Goal: Contribute content

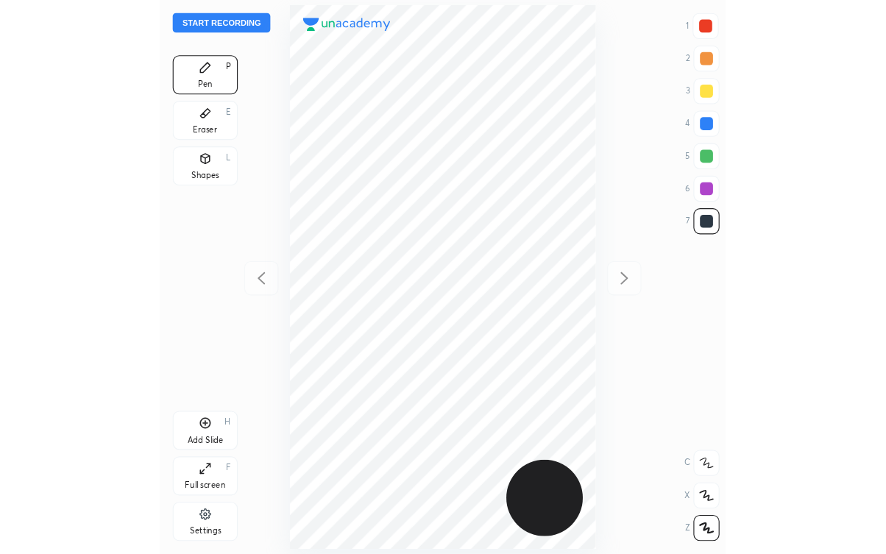
scroll to position [500, 277]
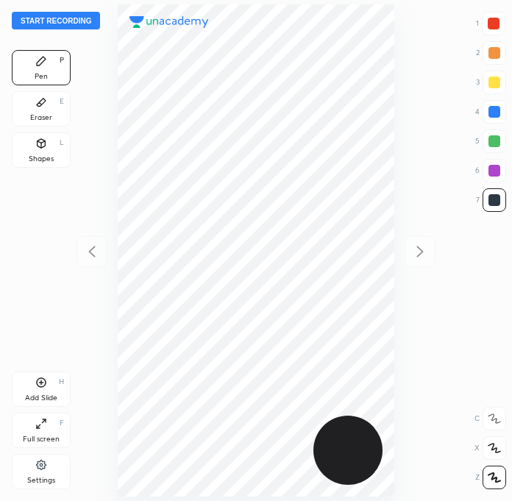
click at [497, 24] on div at bounding box center [494, 24] width 12 height 12
click at [68, 21] on button "Start recording" at bounding box center [56, 21] width 88 height 18
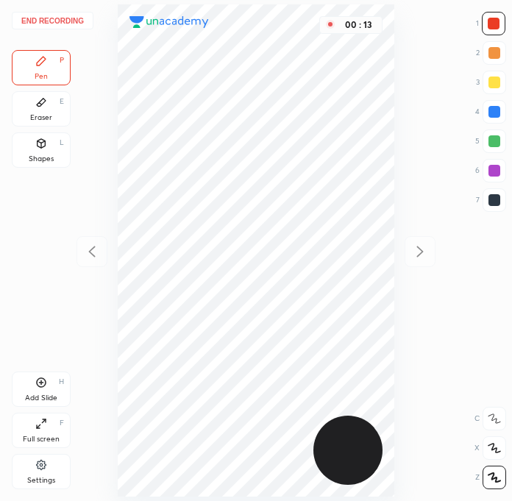
click at [499, 206] on div at bounding box center [495, 200] width 24 height 24
click at [494, 26] on div at bounding box center [494, 24] width 12 height 12
click at [484, 199] on div at bounding box center [495, 200] width 24 height 24
click at [41, 117] on div "Eraser" at bounding box center [41, 117] width 22 height 7
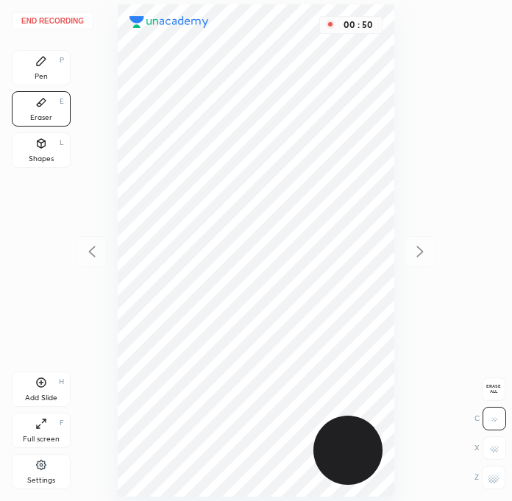
click at [50, 60] on div "Pen P" at bounding box center [41, 67] width 59 height 35
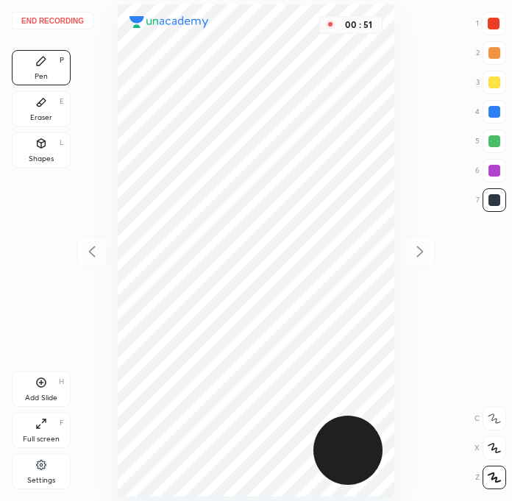
click at [492, 204] on div at bounding box center [495, 200] width 12 height 12
click at [493, 170] on div at bounding box center [495, 171] width 12 height 12
click at [501, 200] on div at bounding box center [495, 200] width 24 height 24
click at [494, 105] on div at bounding box center [495, 112] width 24 height 24
click at [498, 107] on div at bounding box center [495, 112] width 12 height 12
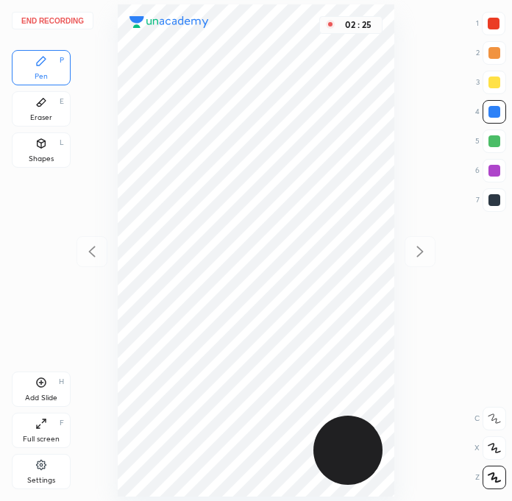
click at [498, 173] on div at bounding box center [495, 171] width 12 height 12
click at [491, 200] on div at bounding box center [495, 200] width 12 height 12
click at [485, 120] on div at bounding box center [495, 112] width 24 height 24
click at [492, 143] on div at bounding box center [495, 141] width 12 height 12
click at [117, 249] on div "End recording 1 2 3 4 5 6 7 R O A L C X Z Erase all C X Z Pen P Eraser E Shapes…" at bounding box center [256, 250] width 512 height 501
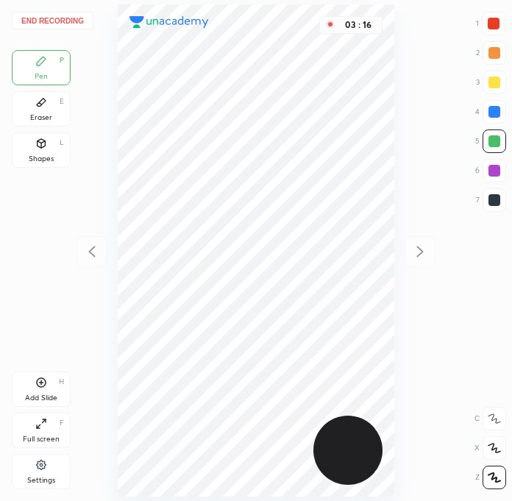
click at [117, 252] on div "End recording 1 2 3 4 5 6 7 R O A L C X Z Erase all C X Z Pen P Eraser E Shapes…" at bounding box center [256, 250] width 512 height 501
click at [116, 259] on div "End recording 1 2 3 4 5 6 7 R O A L C X Z Erase all C X Z Pen P Eraser E Shapes…" at bounding box center [256, 250] width 512 height 501
click at [117, 260] on div "End recording 1 2 3 4 5 6 7 R O A L C X Z Erase all C X Z Pen P Eraser E Shapes…" at bounding box center [256, 250] width 512 height 501
click at [116, 257] on div "End recording 1 2 3 4 5 6 7 R O A L C X Z Erase all C X Z Pen P Eraser E Shapes…" at bounding box center [256, 250] width 512 height 501
click at [116, 254] on div "End recording 1 2 3 4 5 6 7 R O A L C X Z Erase all C X Z Pen P Eraser E Shapes…" at bounding box center [256, 250] width 512 height 501
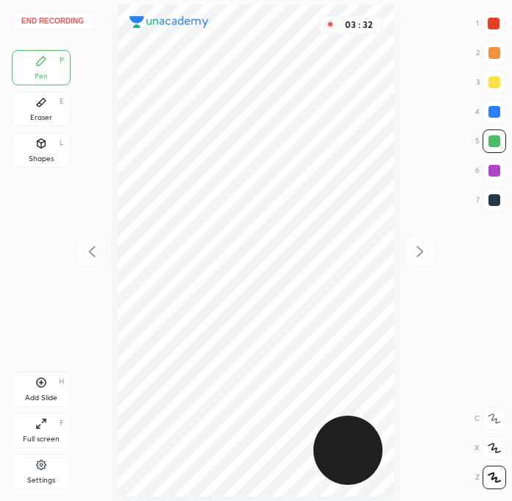
click at [116, 250] on div "End recording 1 2 3 4 5 6 7 R O A L C X Z Erase all C X Z Pen P Eraser E Shapes…" at bounding box center [256, 250] width 512 height 501
click at [116, 248] on div "End recording 1 2 3 4 5 6 7 R O A L C X Z Erase all C X Z Pen P Eraser E Shapes…" at bounding box center [256, 250] width 512 height 501
click at [47, 397] on div "Add Slide" at bounding box center [41, 397] width 32 height 7
click at [496, 200] on div at bounding box center [495, 200] width 12 height 12
click at [500, 166] on div at bounding box center [495, 171] width 24 height 24
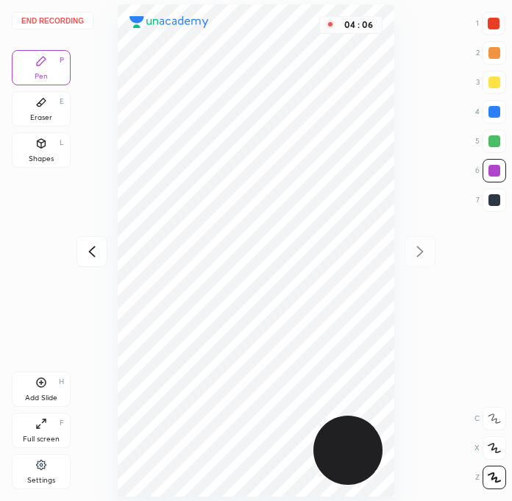
click at [502, 205] on div at bounding box center [495, 200] width 24 height 24
click at [489, 168] on div at bounding box center [495, 171] width 12 height 12
click at [491, 202] on div at bounding box center [495, 200] width 12 height 12
click at [494, 141] on div at bounding box center [495, 141] width 12 height 12
click at [493, 172] on div at bounding box center [495, 171] width 12 height 12
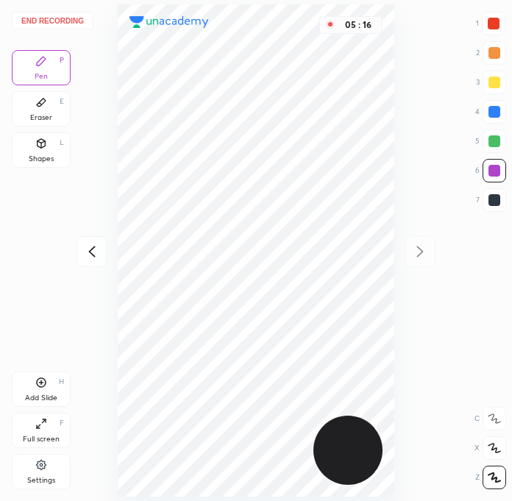
click at [491, 197] on div at bounding box center [495, 200] width 12 height 12
click at [491, 150] on div at bounding box center [495, 141] width 24 height 24
click at [48, 102] on div "Eraser E" at bounding box center [41, 108] width 59 height 35
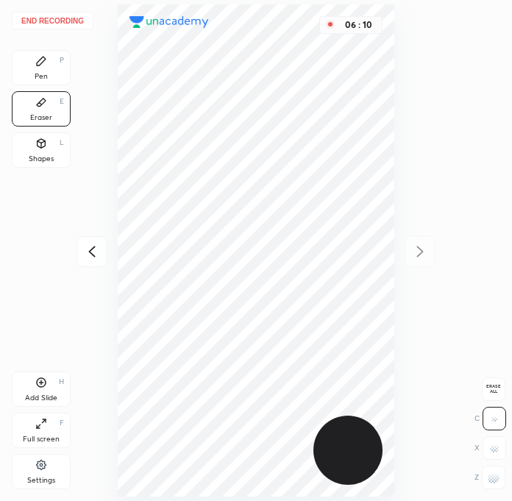
click at [33, 160] on div "Shapes" at bounding box center [41, 158] width 25 height 7
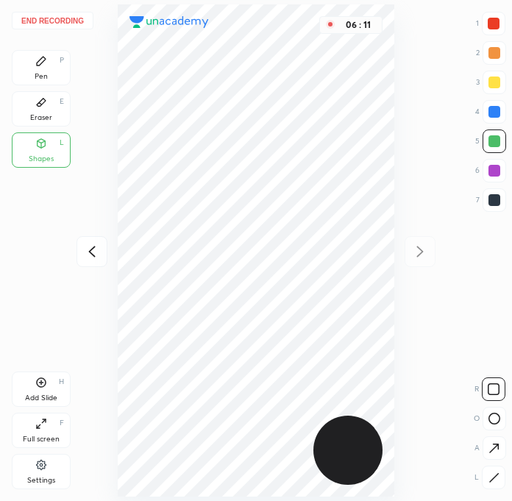
click at [35, 110] on div "Eraser E" at bounding box center [41, 108] width 59 height 35
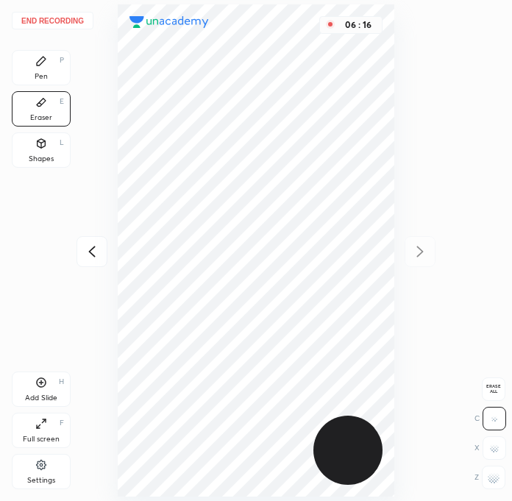
click at [43, 65] on icon at bounding box center [41, 61] width 12 height 12
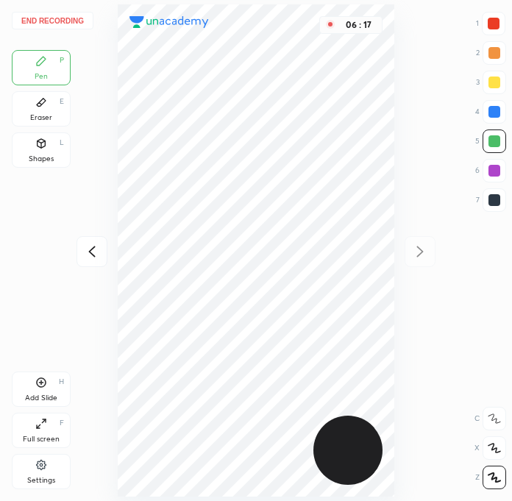
click at [489, 196] on div at bounding box center [495, 200] width 12 height 12
click at [499, 172] on div at bounding box center [495, 171] width 12 height 12
click at [494, 205] on div at bounding box center [495, 200] width 12 height 12
click at [497, 143] on div at bounding box center [495, 141] width 12 height 12
click at [500, 167] on div at bounding box center [495, 171] width 12 height 12
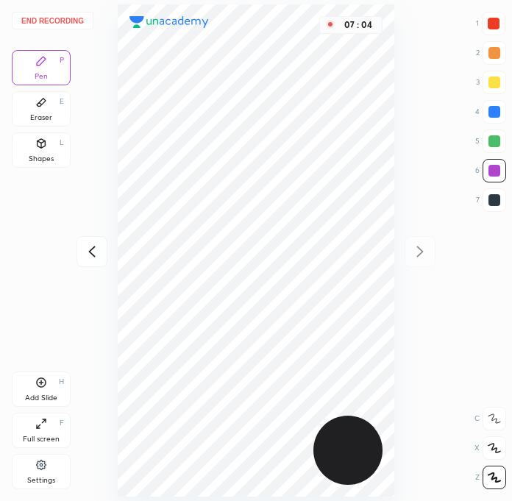
click at [494, 197] on div at bounding box center [495, 200] width 12 height 12
click at [85, 258] on icon at bounding box center [92, 252] width 18 height 18
click at [410, 263] on div at bounding box center [420, 251] width 31 height 31
click at [434, 253] on div "End recording 1 2 3 4 5 6 7 R O A L C X Z Erase all C X Z Pen P Eraser E Shapes…" at bounding box center [256, 250] width 512 height 501
click at [433, 260] on div "End recording 1 2 3 4 5 6 7 R O A L C X Z Erase all C X Z Pen P Eraser E Shapes…" at bounding box center [256, 250] width 512 height 501
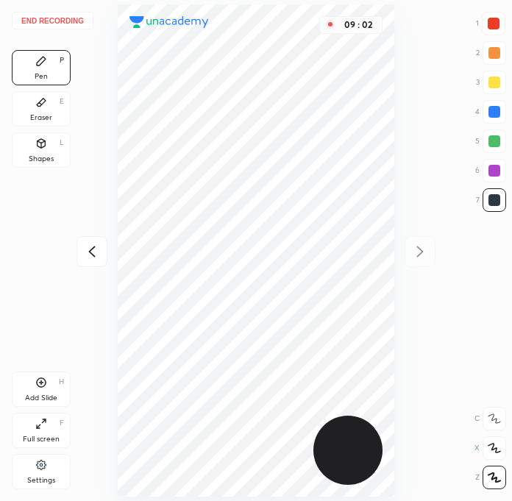
click at [38, 424] on icon at bounding box center [41, 424] width 12 height 12
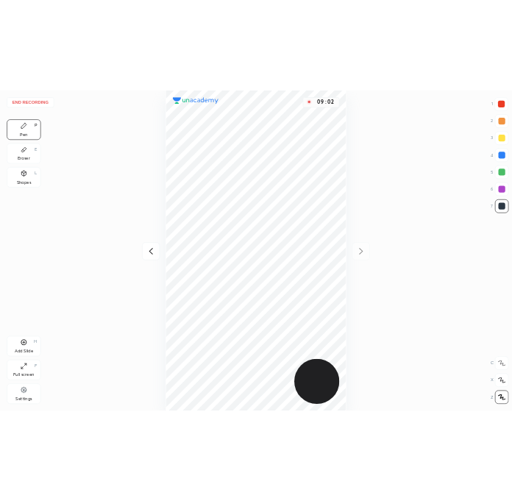
scroll to position [553, 650]
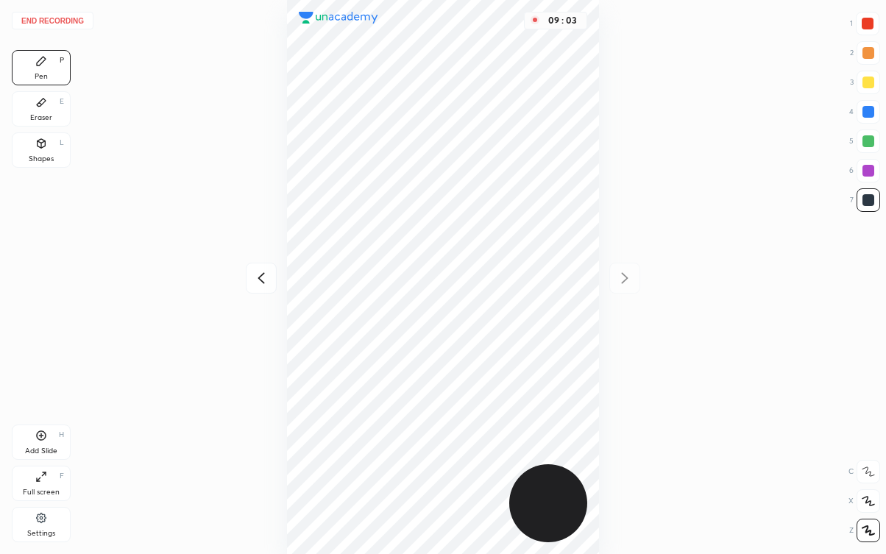
click at [42, 480] on icon at bounding box center [41, 477] width 12 height 12
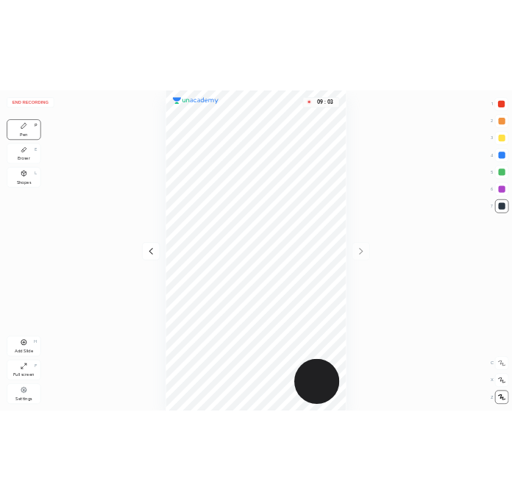
scroll to position [73069, 73293]
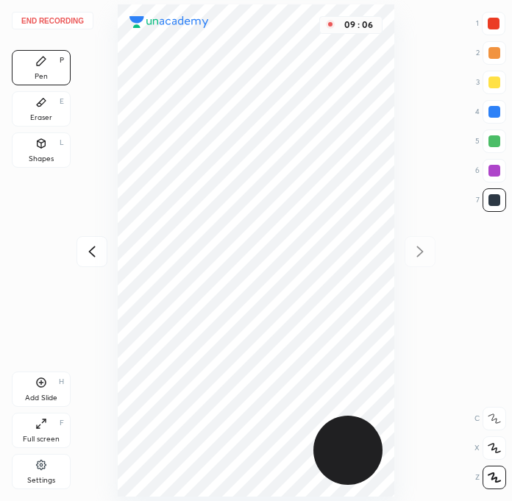
click at [43, 394] on div "Add Slide" at bounding box center [41, 397] width 32 height 7
click at [496, 205] on div at bounding box center [495, 200] width 12 height 12
click at [94, 252] on icon at bounding box center [92, 252] width 18 height 18
click at [430, 249] on div at bounding box center [420, 251] width 31 height 31
click at [42, 107] on icon at bounding box center [41, 102] width 12 height 12
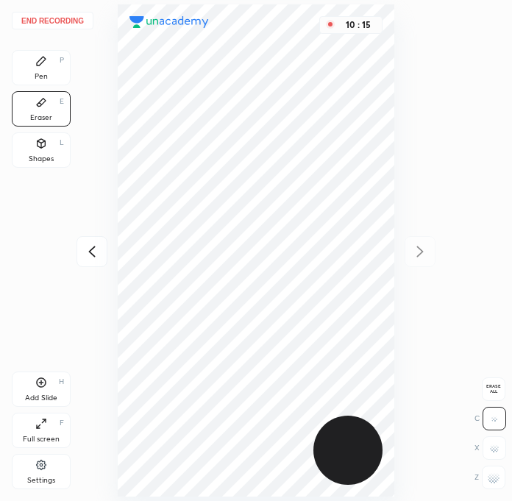
click at [104, 248] on div at bounding box center [92, 251] width 31 height 31
click at [408, 255] on div at bounding box center [420, 251] width 31 height 31
click at [96, 257] on icon at bounding box center [92, 252] width 18 height 18
click at [81, 255] on div at bounding box center [92, 251] width 31 height 31
click at [88, 242] on div "End recording 1 2 3 4 5 6 7 R O A L C X Z Erase all C X Z Pen P Eraser E Shapes…" at bounding box center [256, 250] width 512 height 501
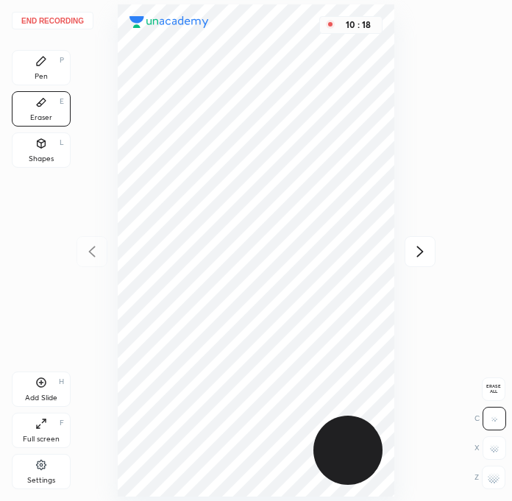
click at [432, 259] on div at bounding box center [420, 251] width 31 height 31
click at [93, 244] on icon at bounding box center [92, 252] width 18 height 18
click at [85, 249] on div "End recording 1 2 3 4 5 6 7 R O A L C X Z Erase all C X Z Pen P Eraser E Shapes…" at bounding box center [256, 250] width 512 height 501
click at [433, 257] on div at bounding box center [420, 251] width 31 height 31
click at [419, 249] on icon at bounding box center [420, 252] width 18 height 18
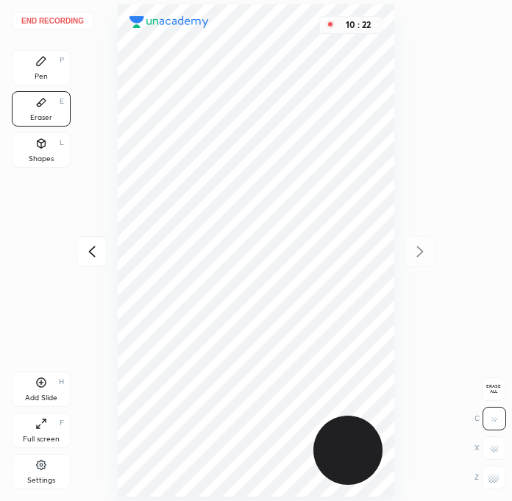
click at [93, 248] on icon at bounding box center [92, 252] width 18 height 18
click at [94, 247] on icon at bounding box center [92, 252] width 18 height 18
click at [86, 254] on div "End recording 1 2 3 4 5 6 7 R O A L C X Z Erase all C X Z Pen P Eraser E Shapes…" at bounding box center [256, 250] width 512 height 501
click at [83, 257] on div "End recording 1 2 3 4 5 6 7 R O A L C X Z Erase all C X Z Pen P Eraser E Shapes…" at bounding box center [256, 250] width 512 height 501
click at [418, 260] on div at bounding box center [420, 251] width 31 height 31
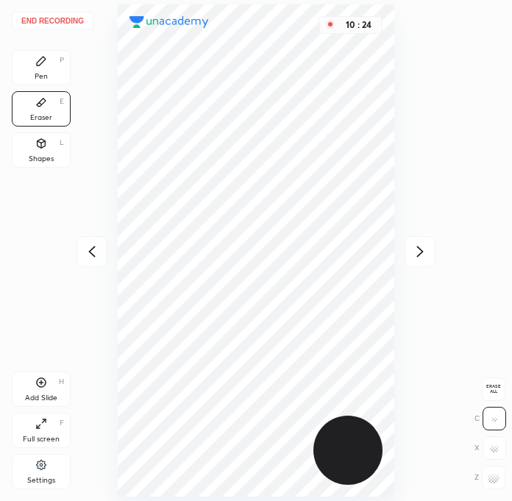
click at [99, 254] on icon at bounding box center [92, 252] width 18 height 18
click at [102, 260] on div "End recording 1 2 3 4 5 6 7 R O A L C X Z Erase all C X Z Pen P Eraser E Shapes…" at bounding box center [256, 250] width 512 height 501
click at [98, 260] on div "End recording 1 2 3 4 5 6 7 R O A L C X Z Erase all C X Z Pen P Eraser E Shapes…" at bounding box center [256, 250] width 512 height 501
click at [96, 256] on div "End recording 1 2 3 4 5 6 7 R O A L C X Z Erase all C X Z Pen P Eraser E Shapes…" at bounding box center [256, 250] width 512 height 501
click at [43, 29] on button "End recording" at bounding box center [53, 21] width 82 height 18
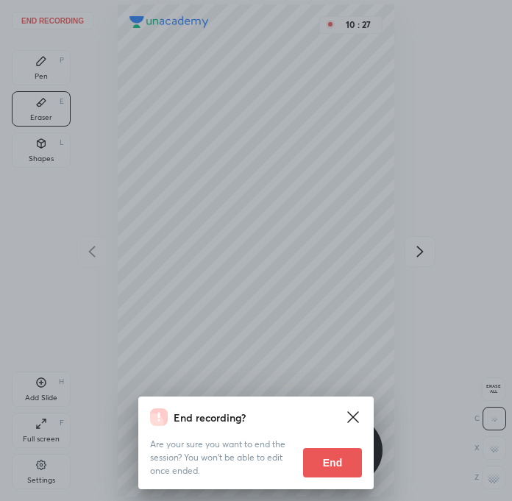
click at [324, 459] on button "End" at bounding box center [332, 462] width 59 height 29
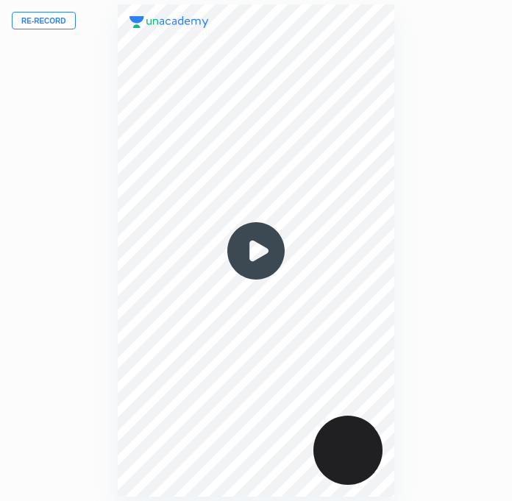
scroll to position [500, 277]
